Goal: Task Accomplishment & Management: Manage account settings

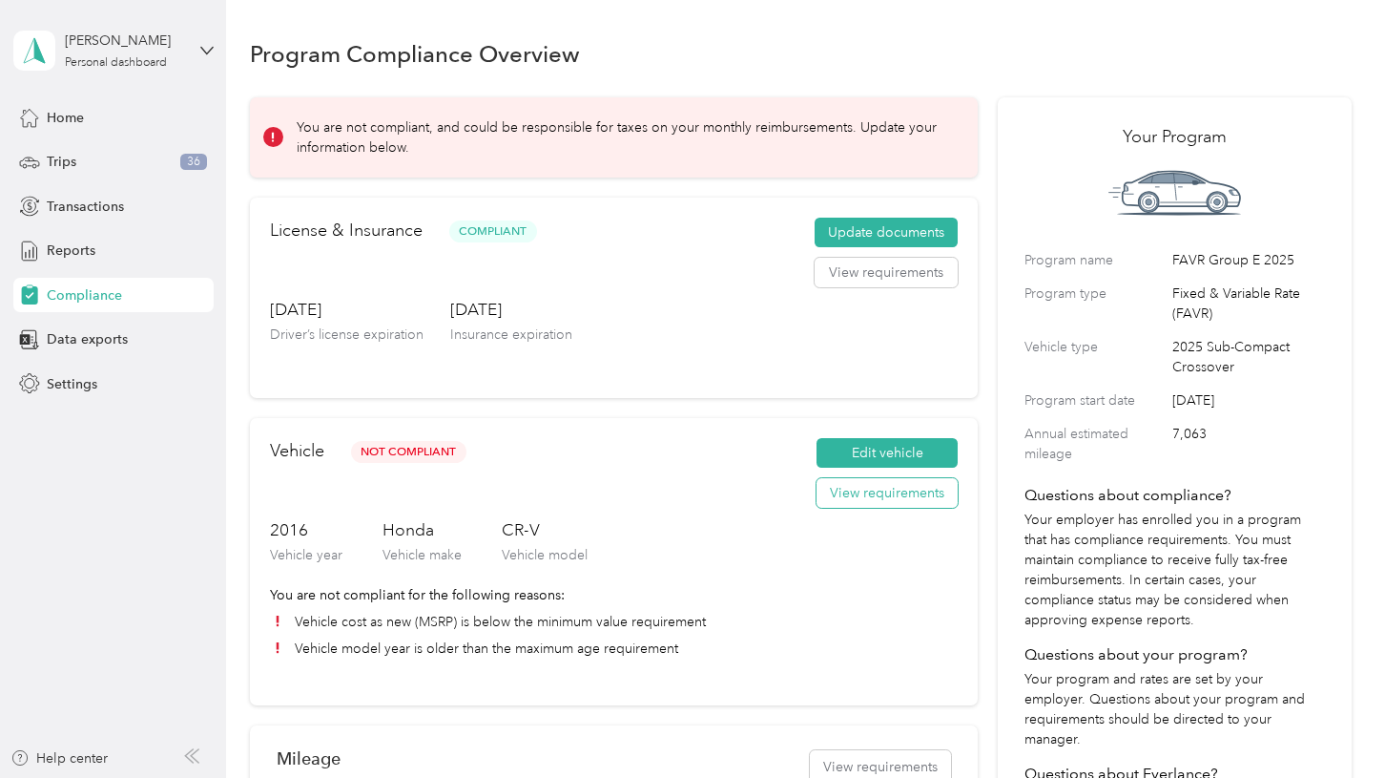
click at [860, 486] on button "View requirements" at bounding box center [887, 493] width 141 height 31
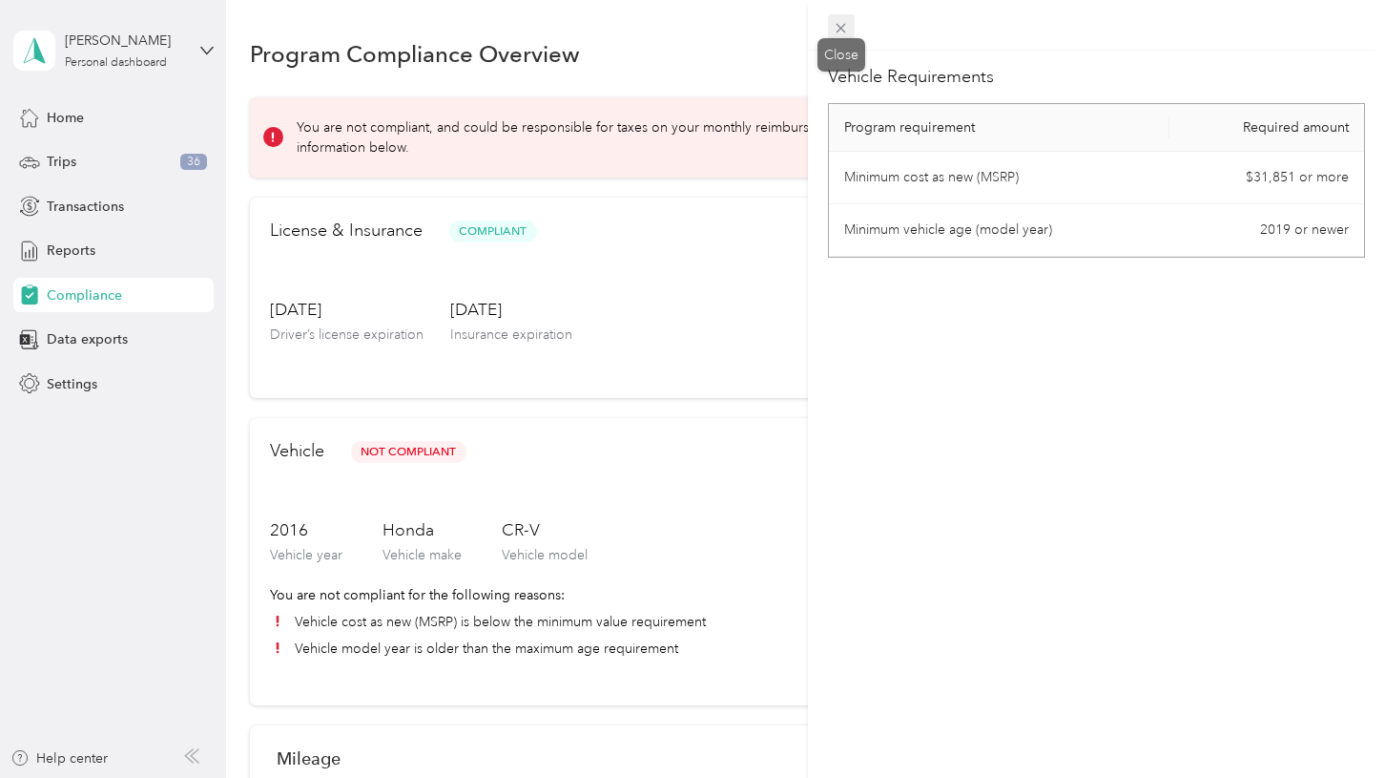
click at [838, 24] on icon at bounding box center [842, 29] width 10 height 10
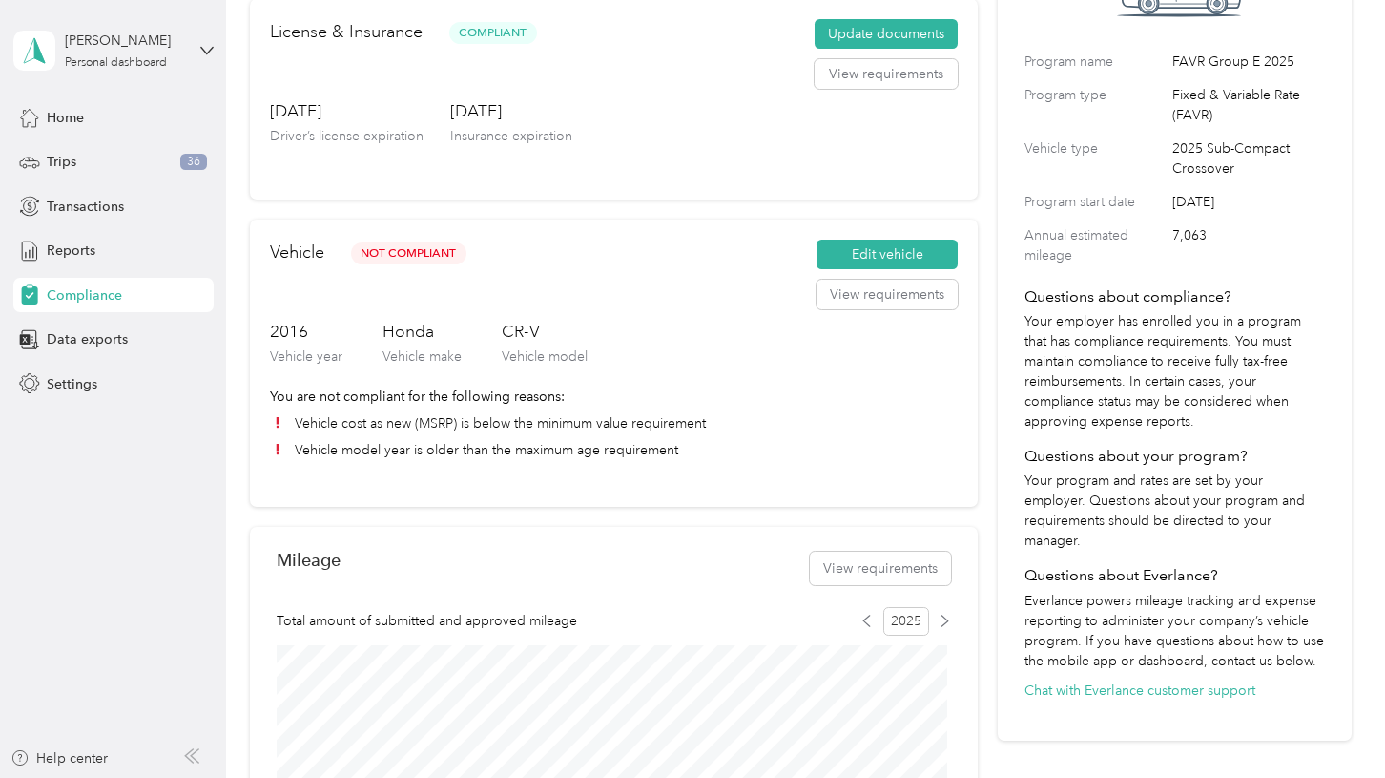
scroll to position [197, 0]
click at [931, 299] on button "View requirements" at bounding box center [887, 296] width 141 height 31
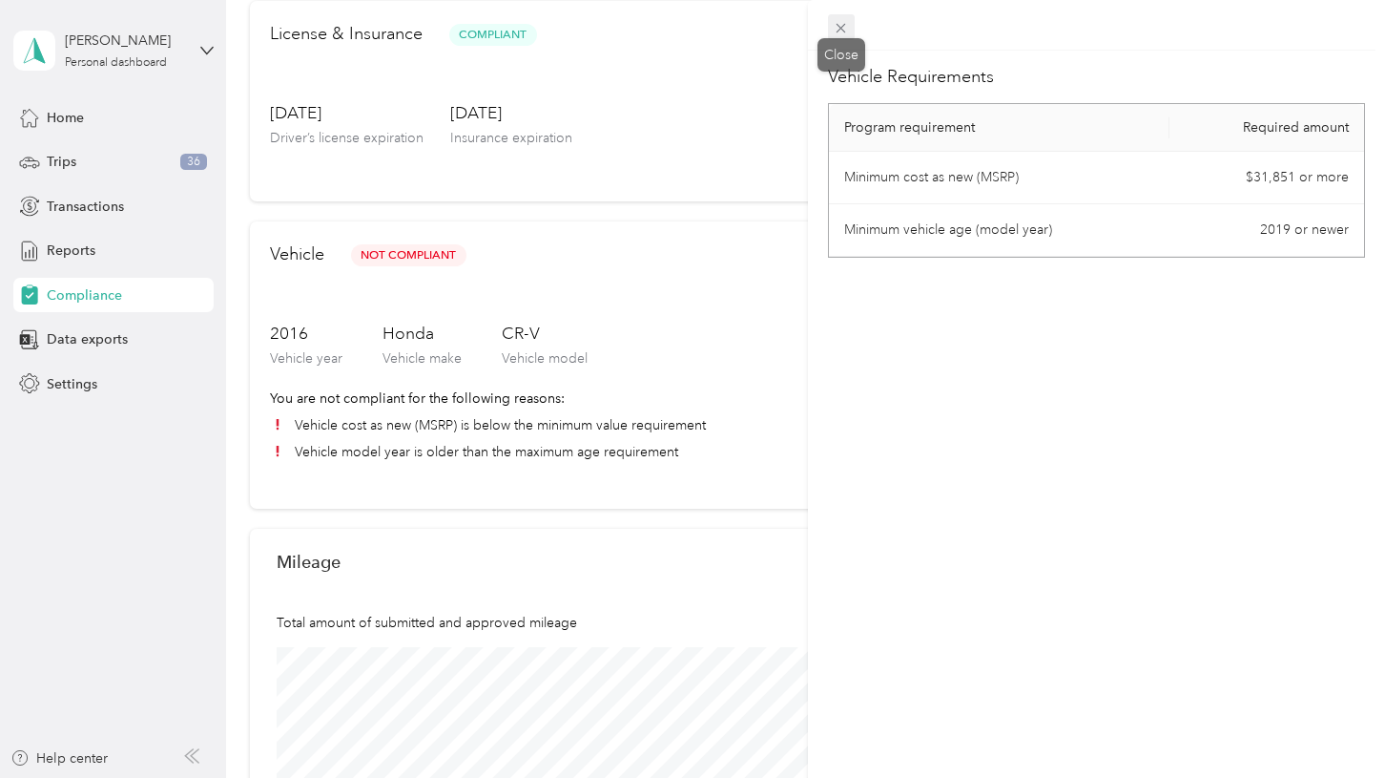
click at [833, 20] on icon at bounding box center [841, 28] width 16 height 16
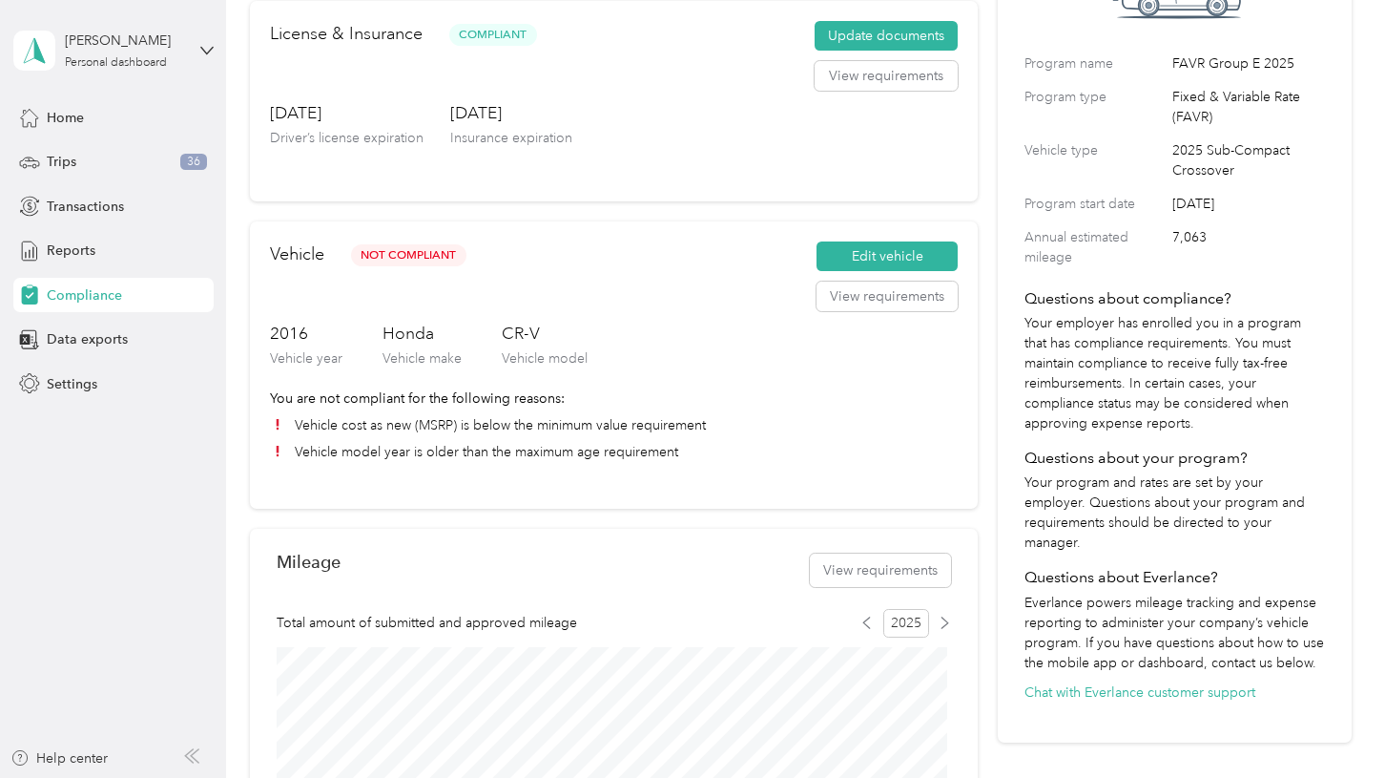
click at [679, 422] on li "Vehicle cost as new (MSRP) is below the minimum value requirement" at bounding box center [614, 425] width 688 height 20
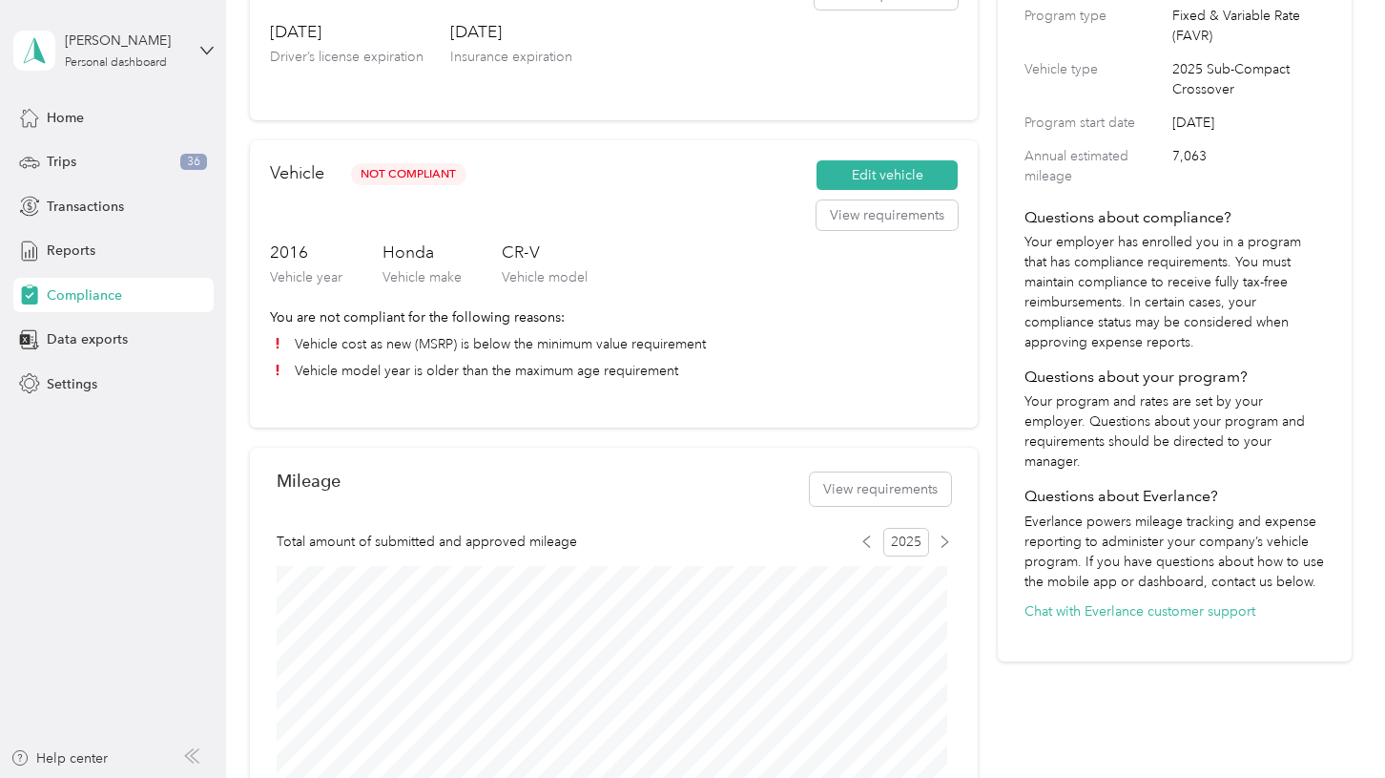
scroll to position [0, 0]
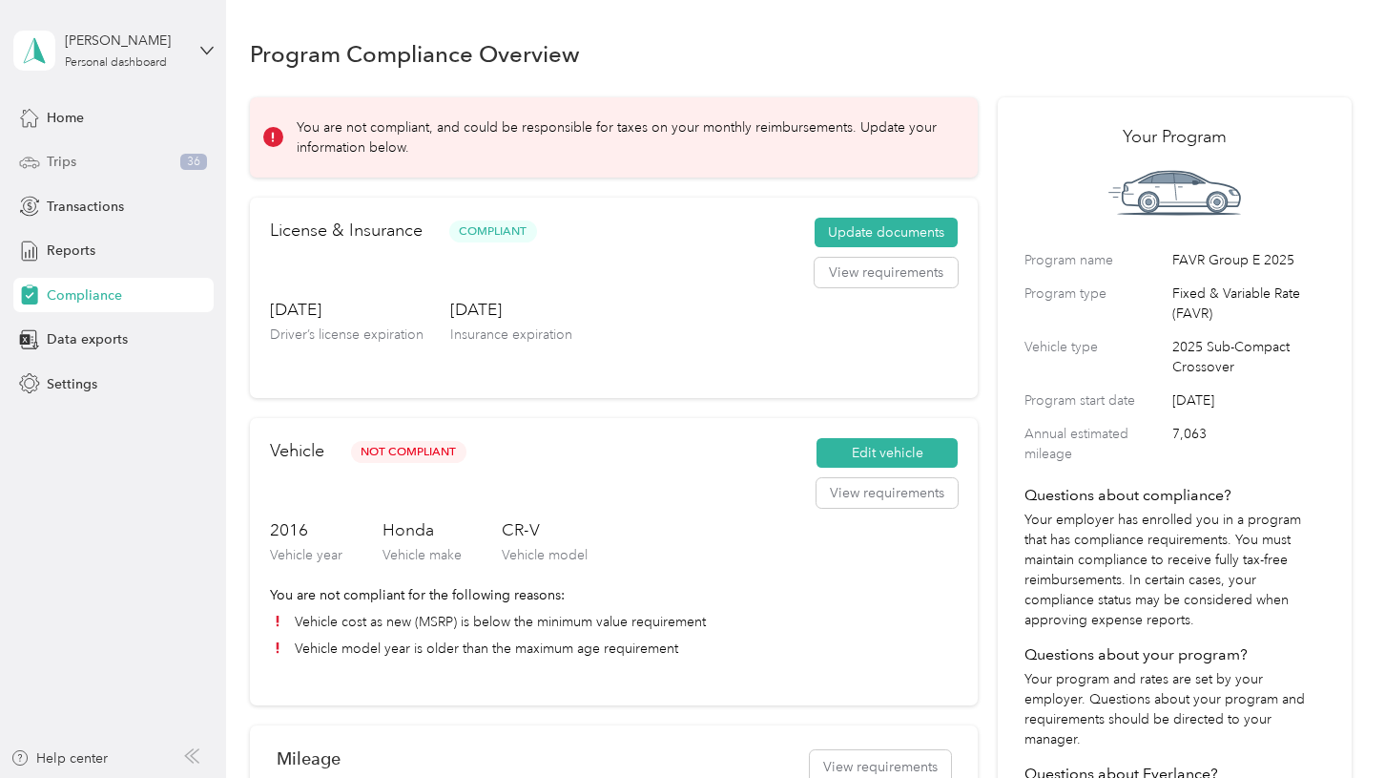
click at [70, 173] on div "Trips 36" at bounding box center [113, 162] width 200 height 34
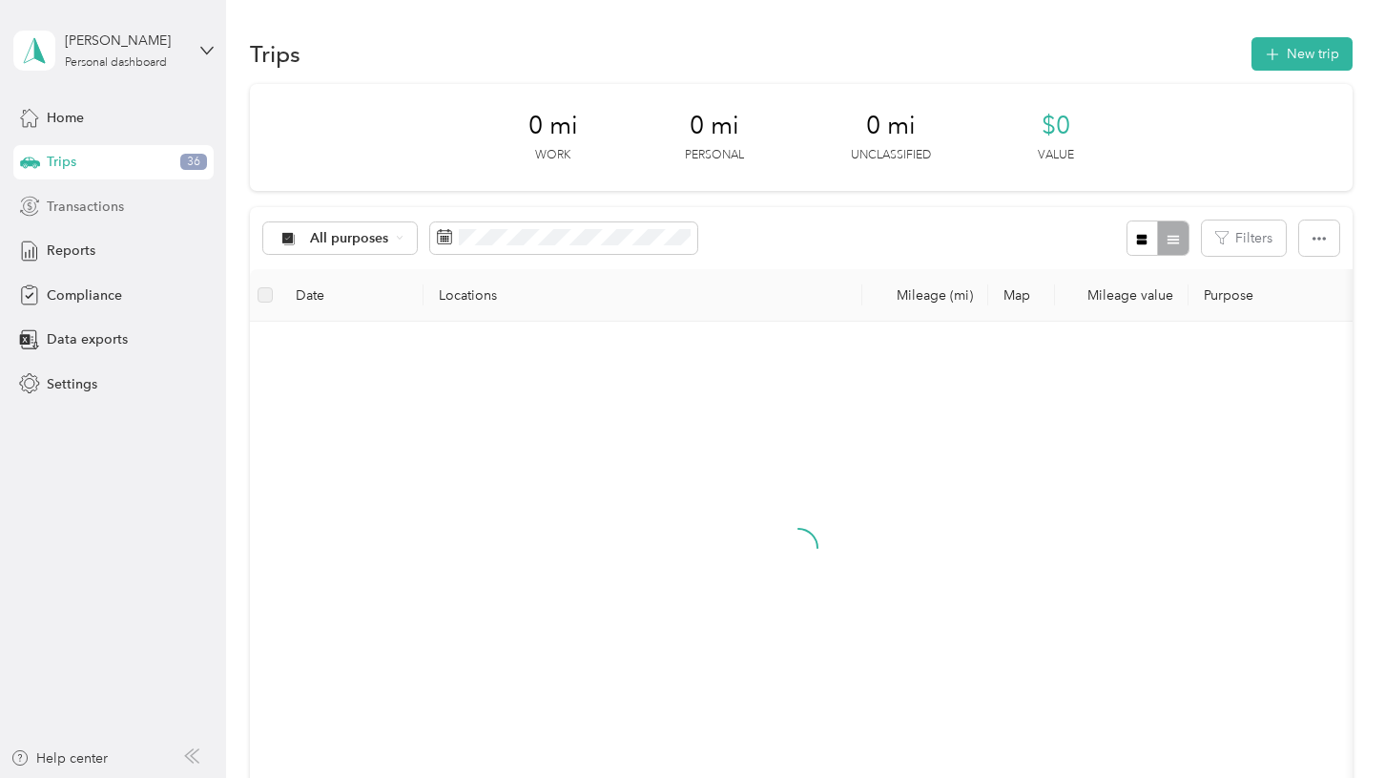
click at [77, 199] on span "Transactions" at bounding box center [85, 207] width 77 height 20
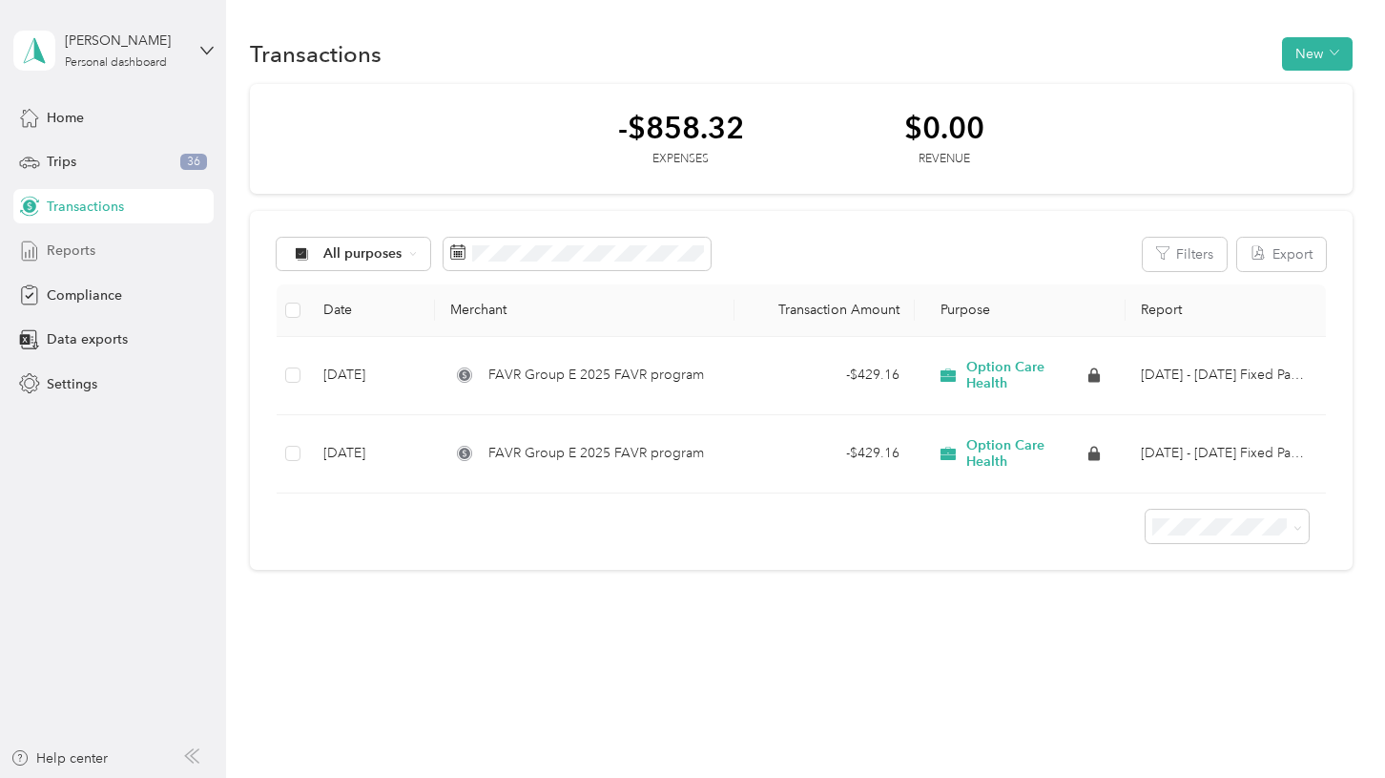
click at [69, 253] on span "Reports" at bounding box center [71, 250] width 49 height 20
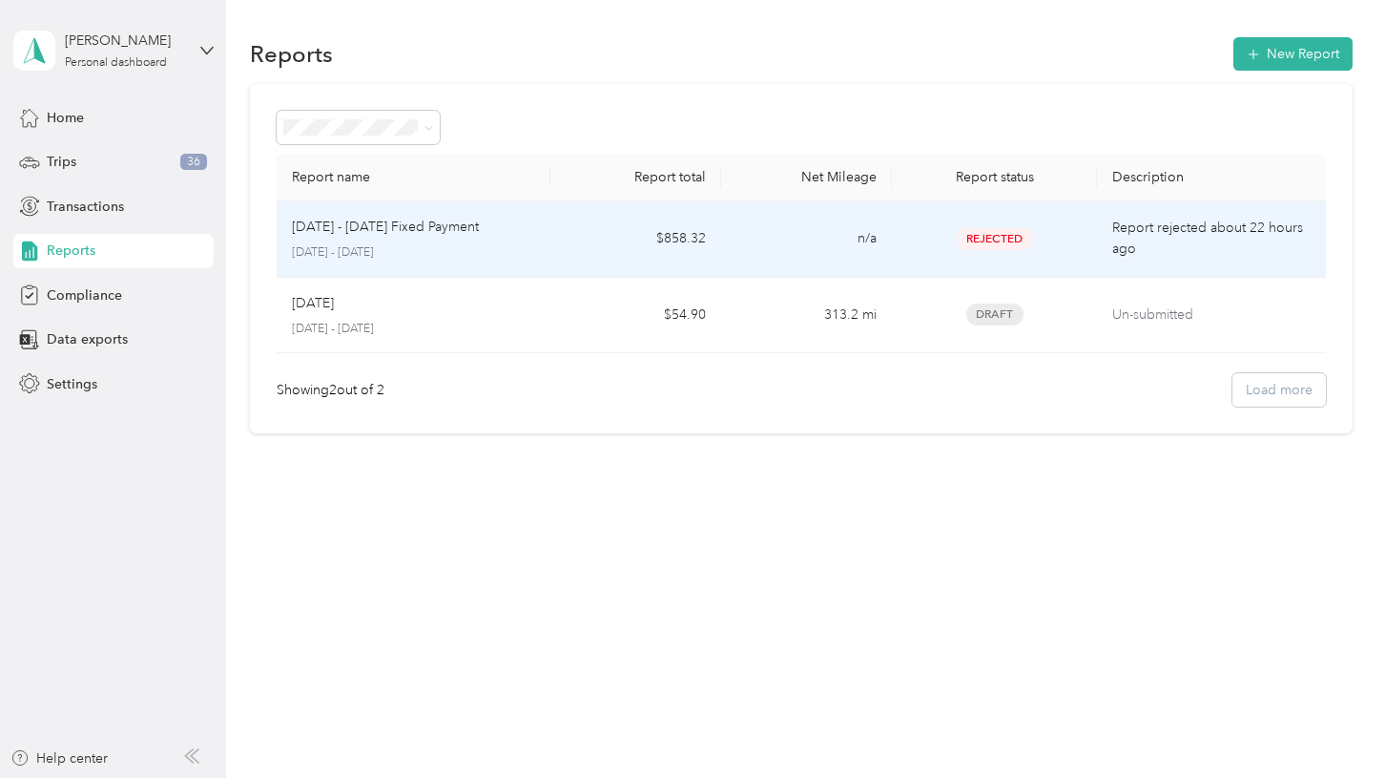
click at [421, 239] on div "[DATE] - [DATE] Fixed Payment [DATE] - [DATE]" at bounding box center [413, 239] width 243 height 45
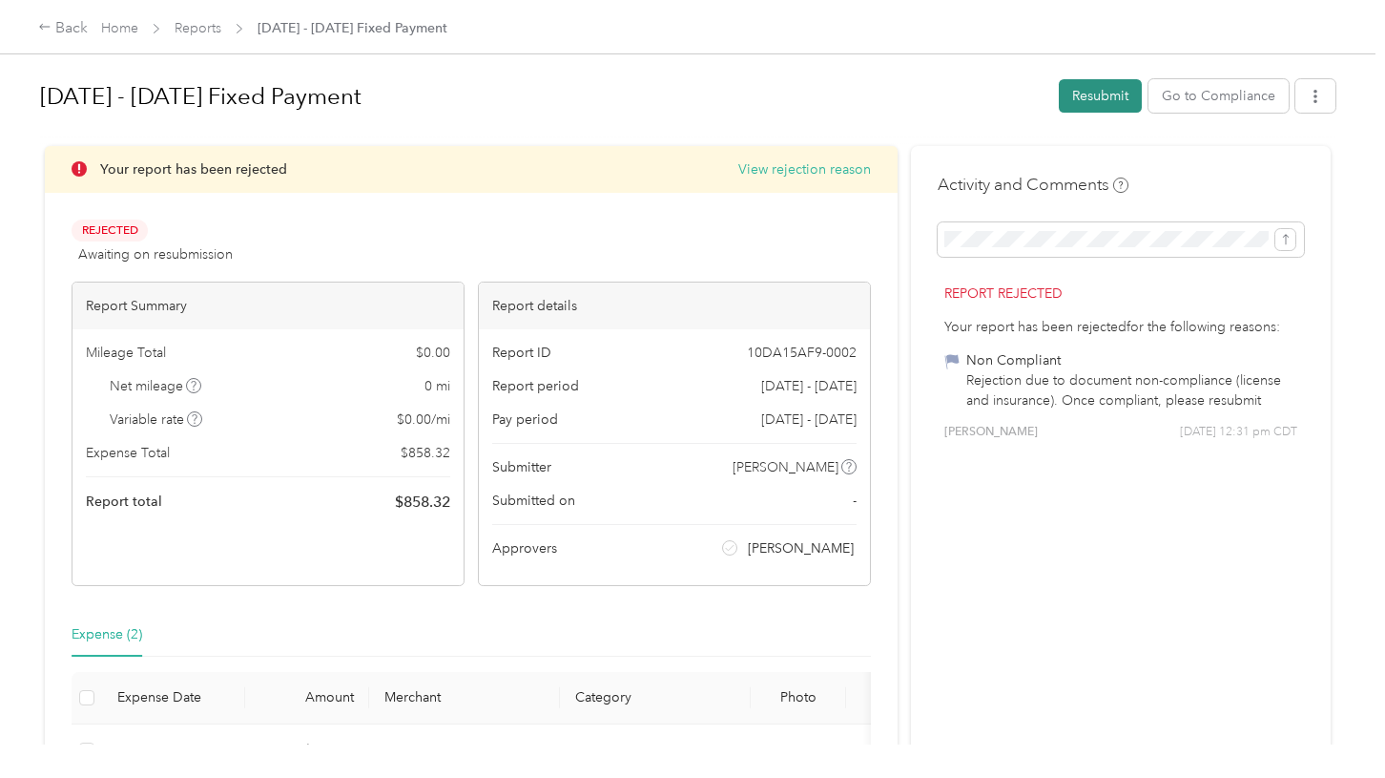
click at [1104, 100] on button "Resubmit" at bounding box center [1100, 95] width 83 height 33
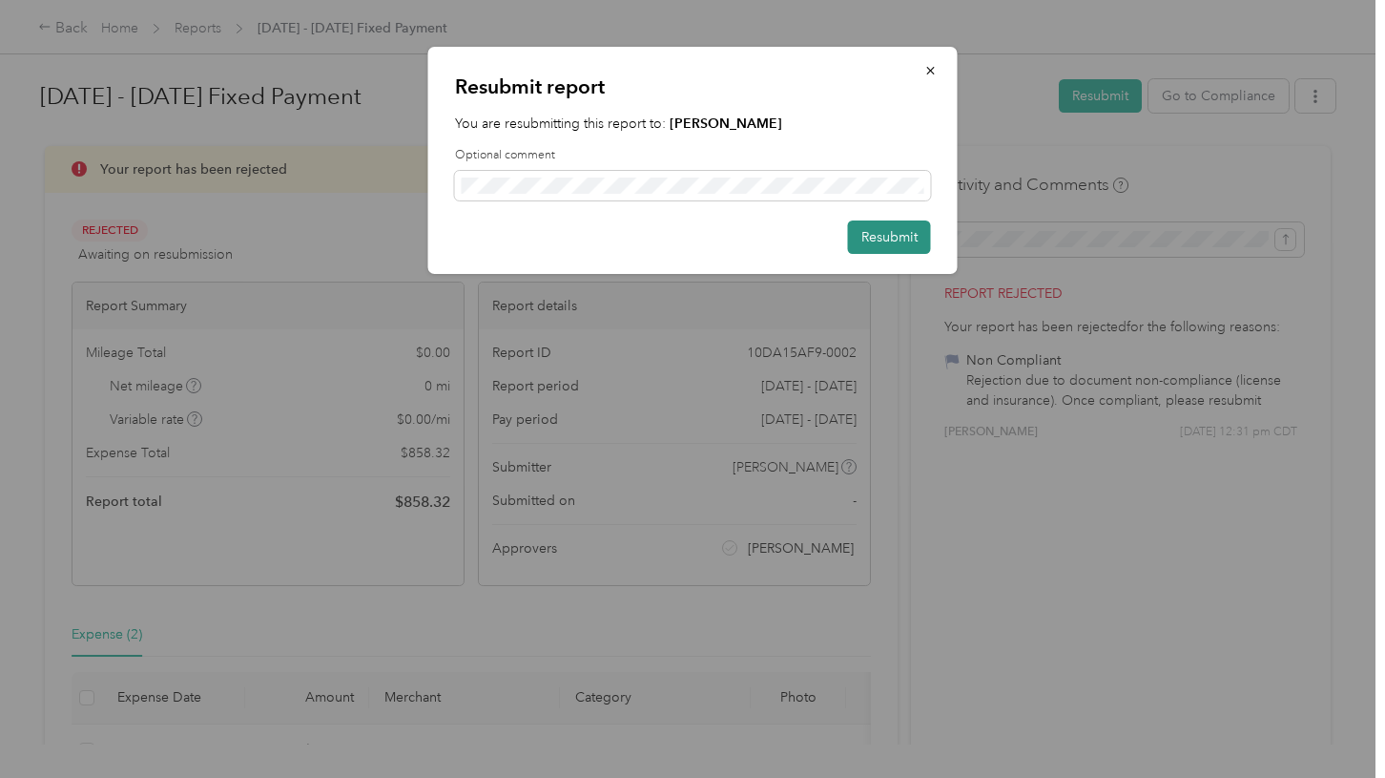
click at [902, 242] on button "Resubmit" at bounding box center [889, 236] width 83 height 33
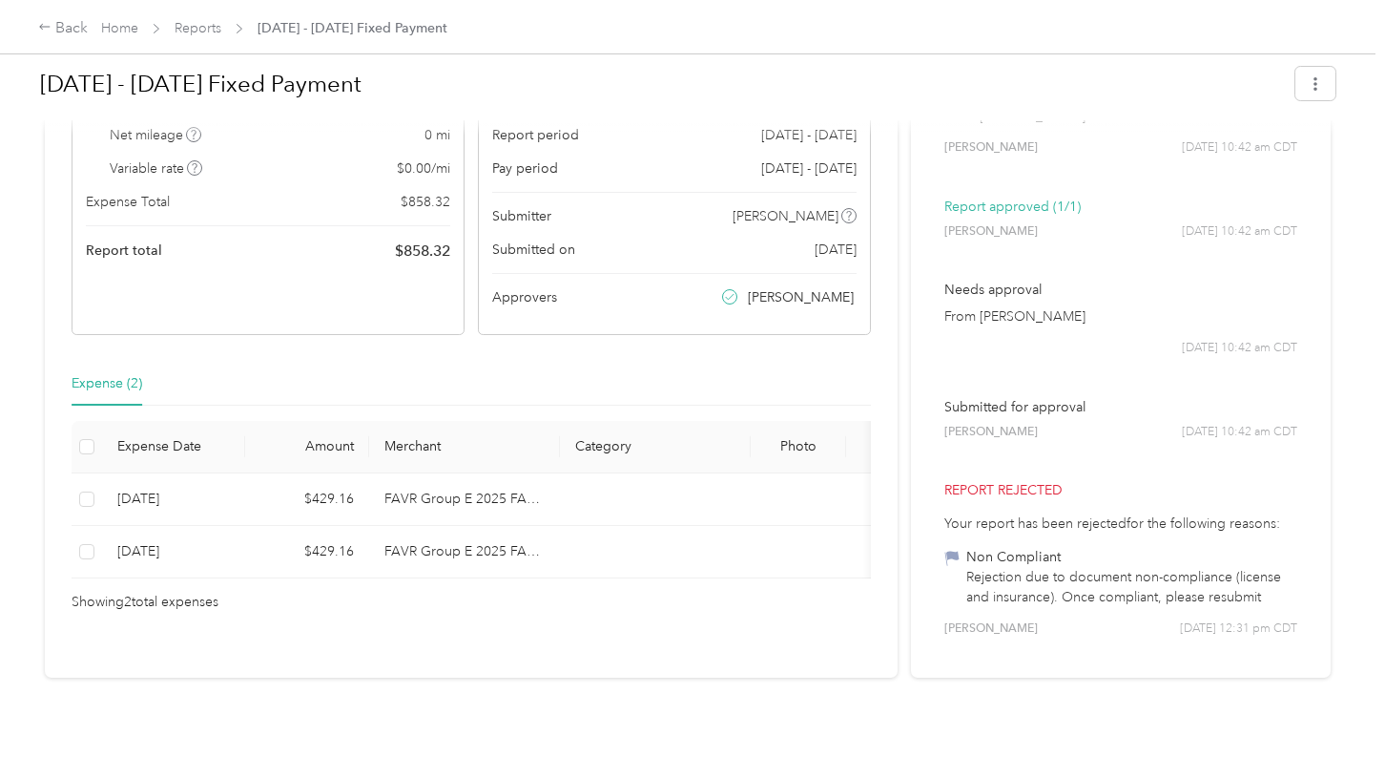
scroll to position [217, 0]
click at [1091, 424] on div "[PERSON_NAME] [DATE] 10:42 am CDT" at bounding box center [1120, 432] width 353 height 17
